Goal: Contribute content

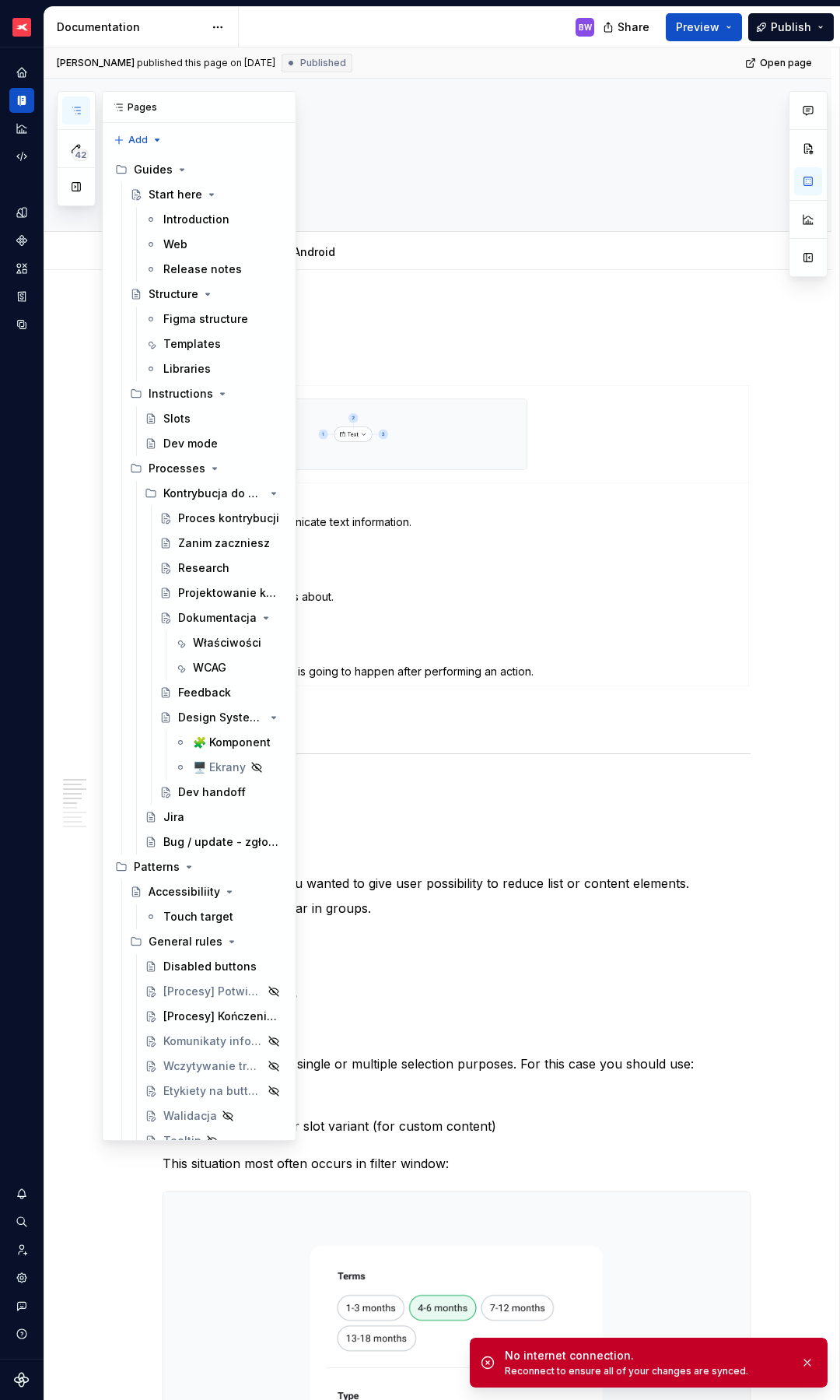
click at [81, 110] on icon "button" at bounding box center [76, 111] width 13 height 13
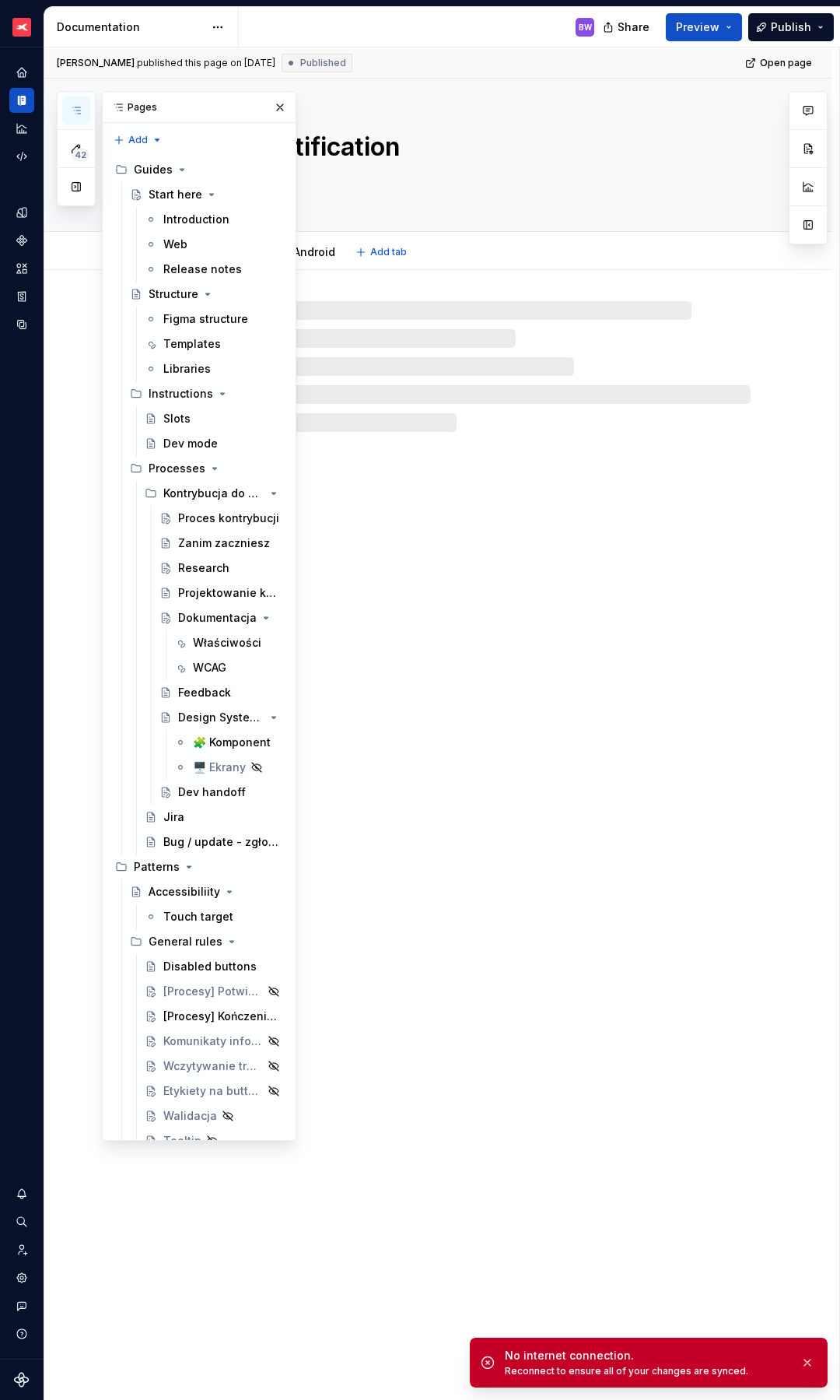
type textarea "*"
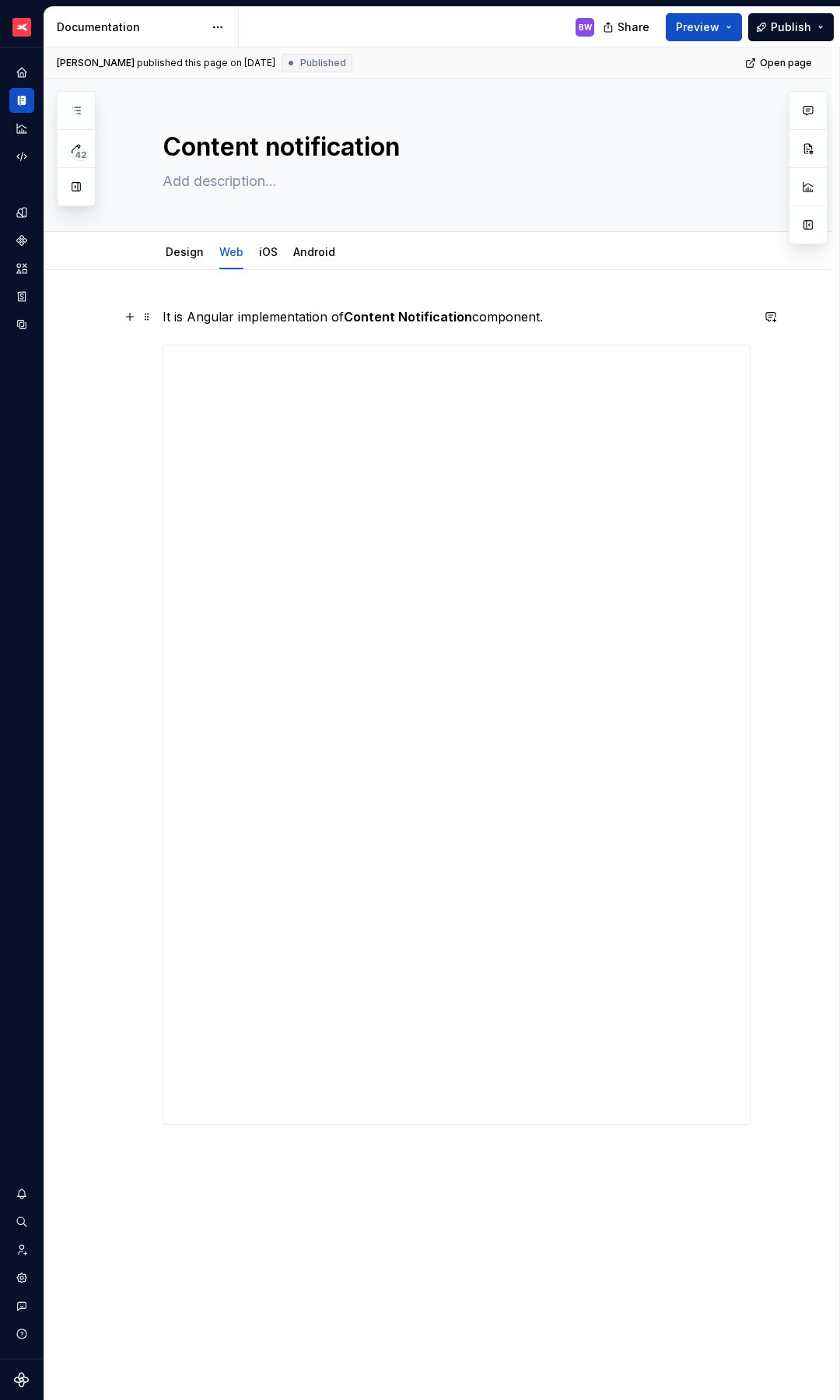
scroll to position [3, 0]
type textarea "*"
